Goal: Task Accomplishment & Management: Use online tool/utility

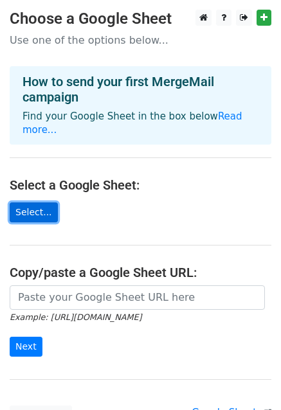
click at [31, 207] on link "Select..." at bounding box center [34, 212] width 48 height 20
click at [101, 145] on main "Choose a Google Sheet Use one of the options below... How to send your first Me…" at bounding box center [140, 218] width 281 height 416
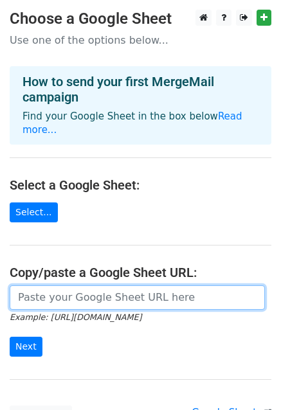
click at [41, 285] on input "url" at bounding box center [137, 297] width 255 height 24
paste input "https://docs.google.com/spreadsheets/d/1_BkvCe8Q4czvLoEfeiFrB00Gxh3W98AYhaH7uza…"
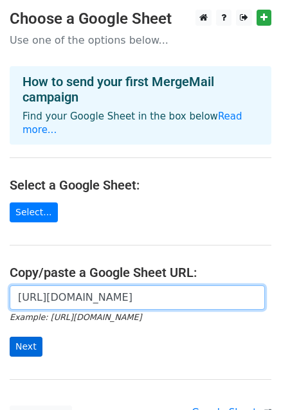
type input "https://docs.google.com/spreadsheets/d/1_BkvCe8Q4czvLoEfeiFrB00Gxh3W98AYhaH7uza…"
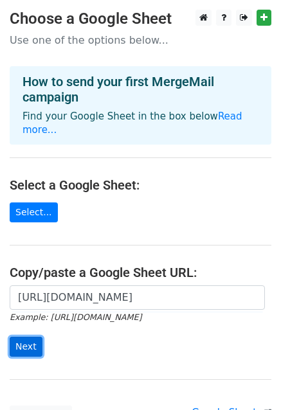
scroll to position [0, 0]
click at [24, 337] on input "Next" at bounding box center [26, 347] width 33 height 20
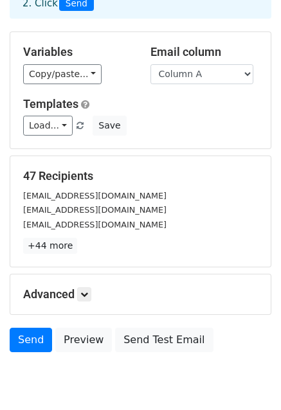
scroll to position [139, 0]
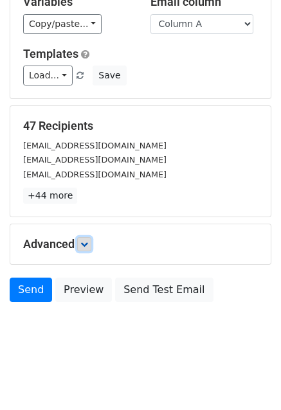
click at [86, 238] on link at bounding box center [84, 244] width 14 height 14
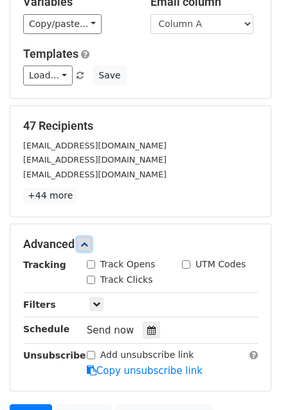
click at [86, 238] on link at bounding box center [84, 244] width 14 height 14
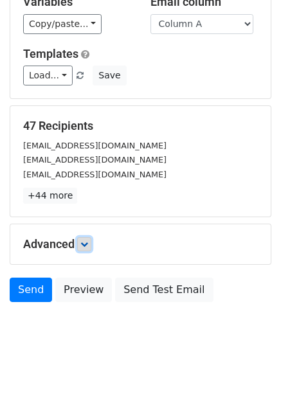
click at [86, 238] on link at bounding box center [84, 244] width 14 height 14
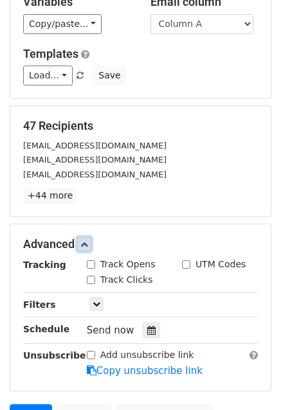
click at [86, 238] on link at bounding box center [84, 244] width 14 height 14
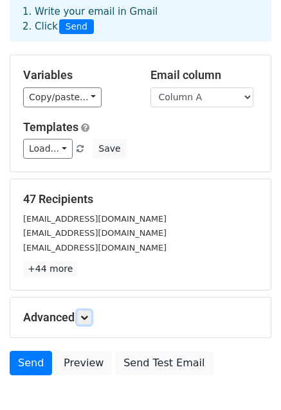
scroll to position [0, 0]
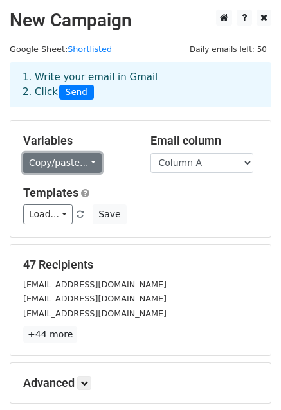
click at [78, 157] on link "Copy/paste..." at bounding box center [62, 163] width 78 height 20
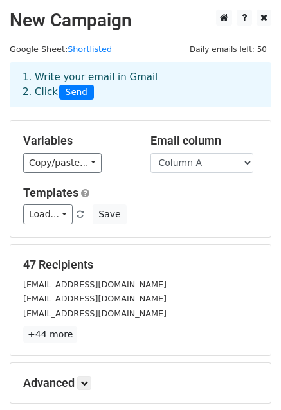
click at [150, 208] on div "Load... No templates saved Save" at bounding box center [140, 214] width 254 height 20
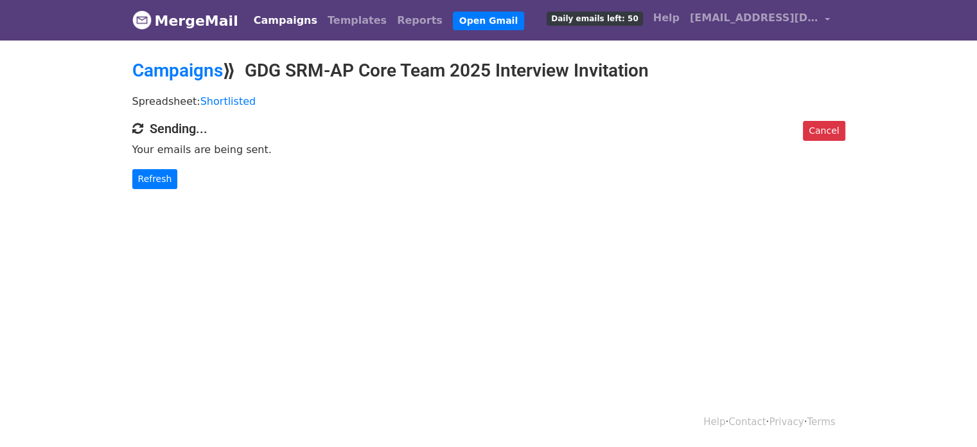
click at [544, 164] on div "Cancel Sending... Your emails are being sent. Refresh" at bounding box center [489, 155] width 732 height 68
click at [159, 172] on link "Refresh" at bounding box center [155, 179] width 46 height 20
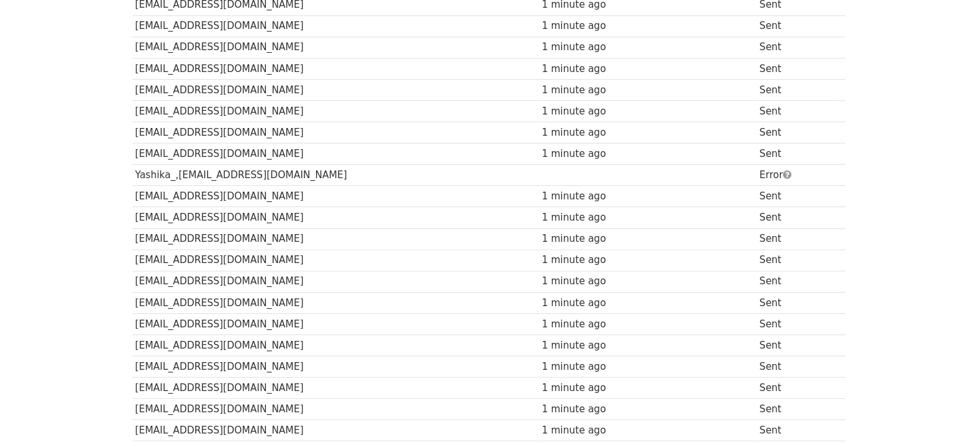
scroll to position [283, 0]
click at [783, 171] on span at bounding box center [787, 176] width 8 height 10
click at [215, 174] on td "Yashika_,[EMAIL_ADDRESS][DOMAIN_NAME]" at bounding box center [335, 176] width 407 height 21
